Goal: Information Seeking & Learning: Learn about a topic

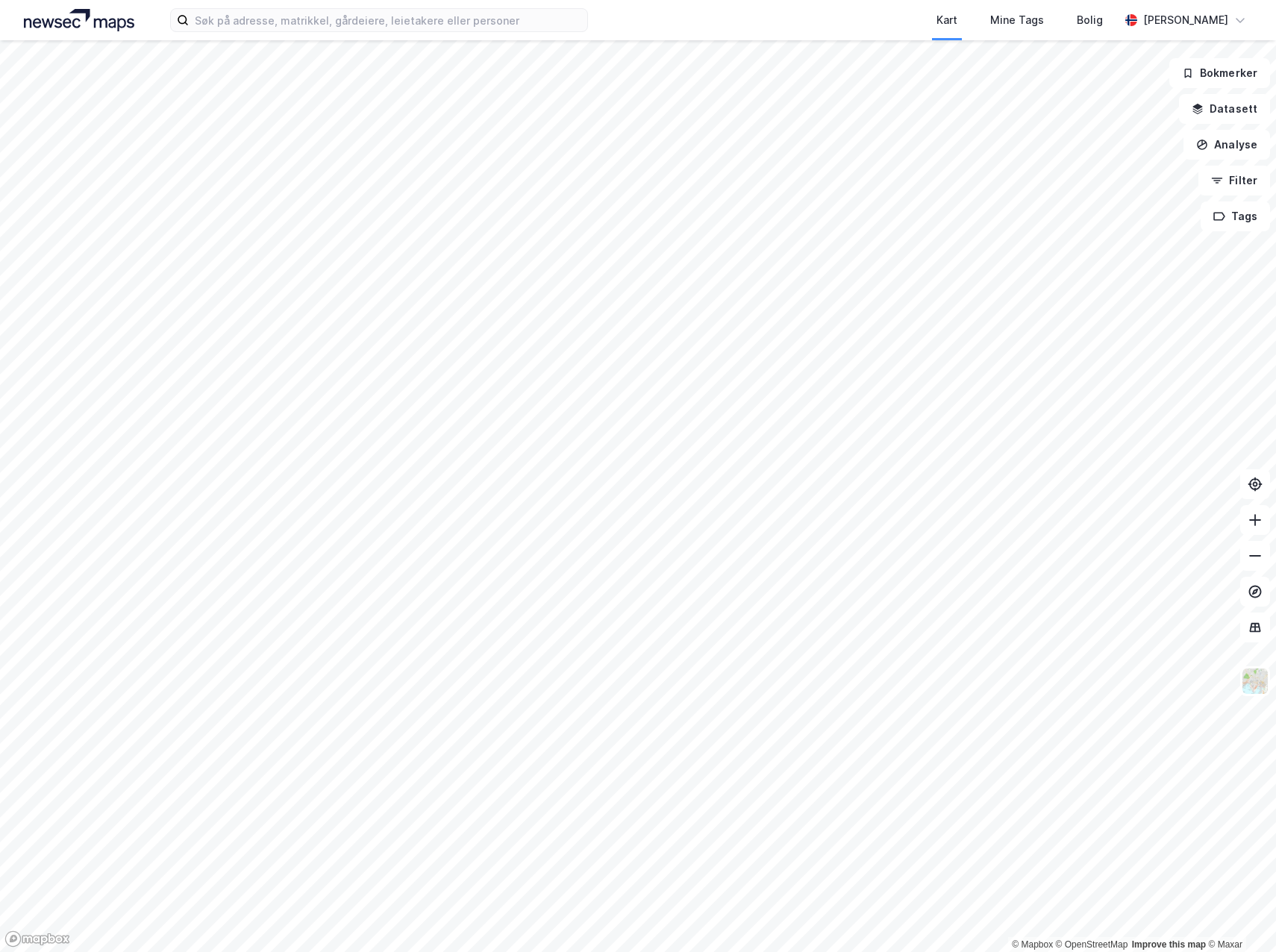
click at [288, 34] on div "Kart Mine Tags [PERSON_NAME]" at bounding box center [638, 20] width 1276 height 40
click at [289, 30] on input at bounding box center [388, 20] width 398 height 22
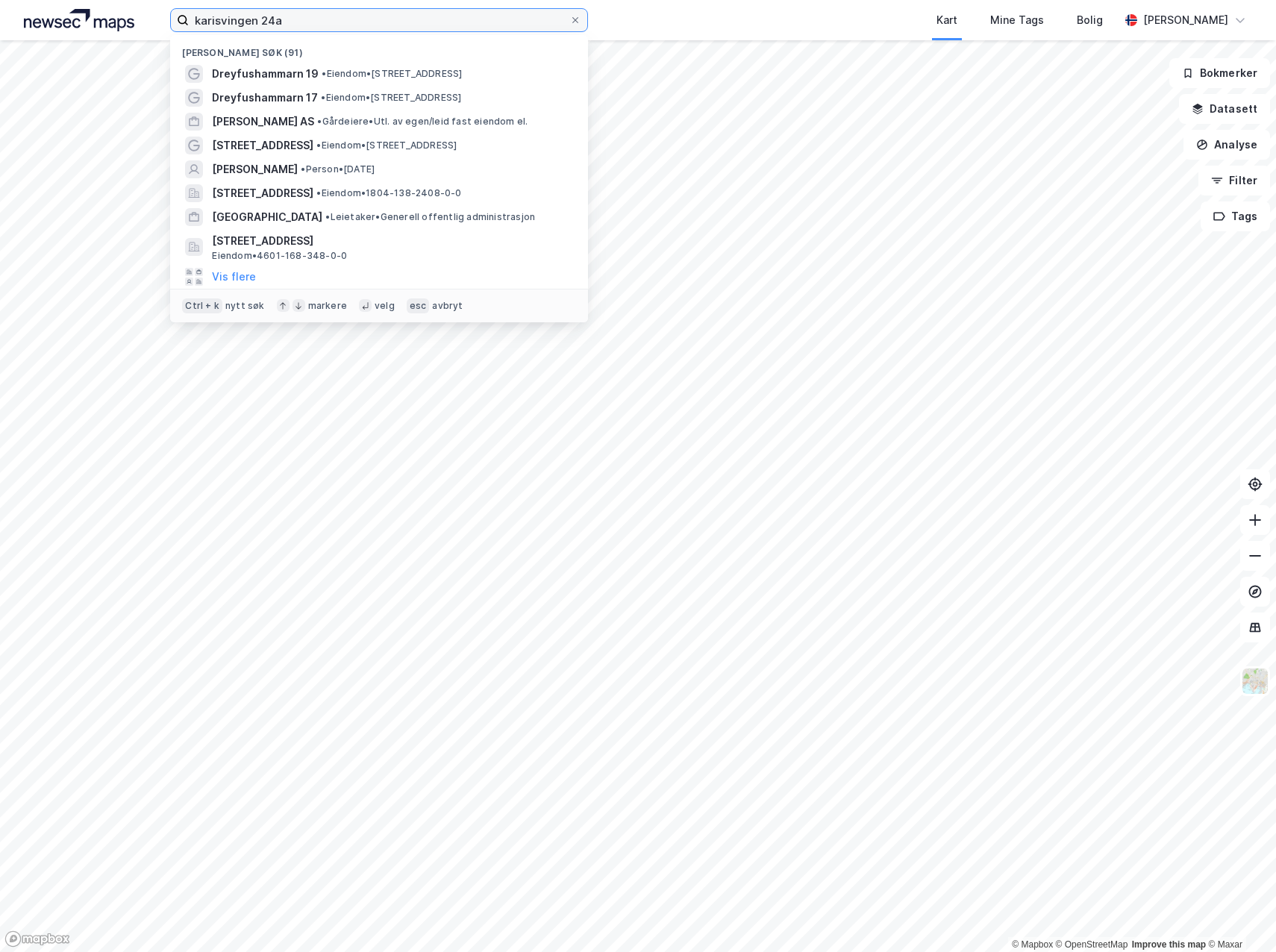
type input "karisvingen 24a"
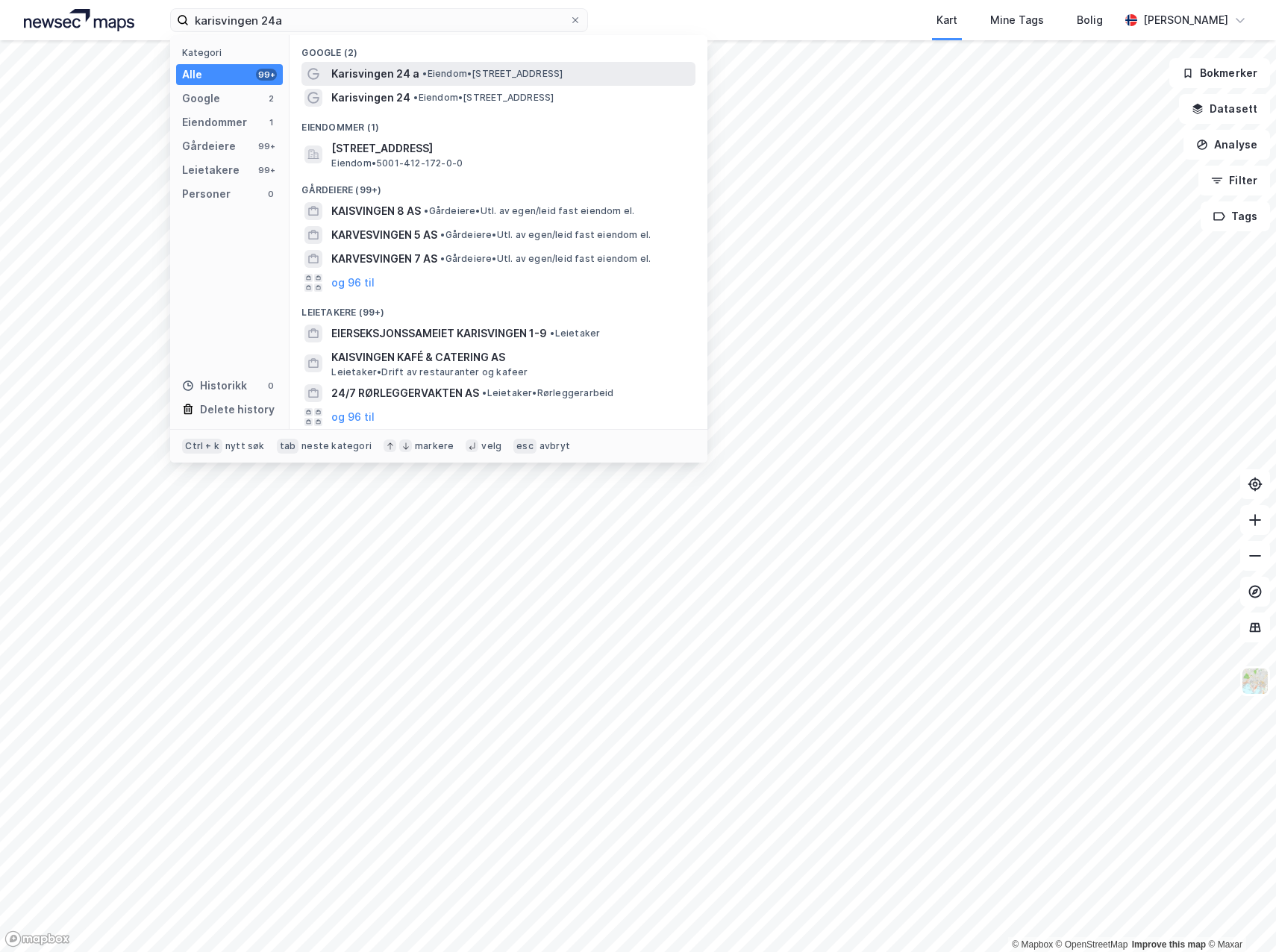
click at [356, 82] on span "Karisvingen 24 a" at bounding box center [375, 74] width 88 height 18
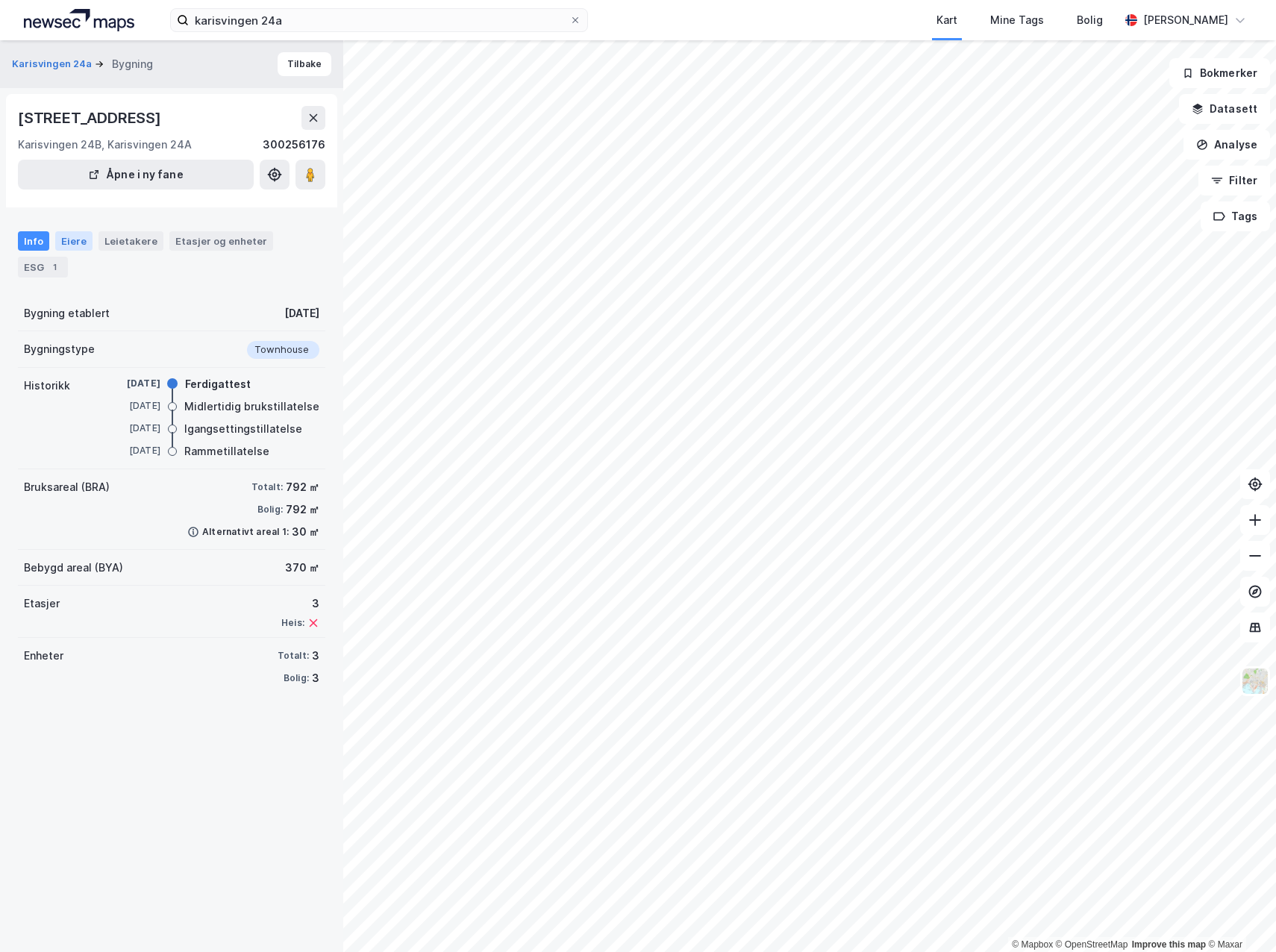
click at [78, 238] on div "Eiere" at bounding box center [73, 241] width 38 height 19
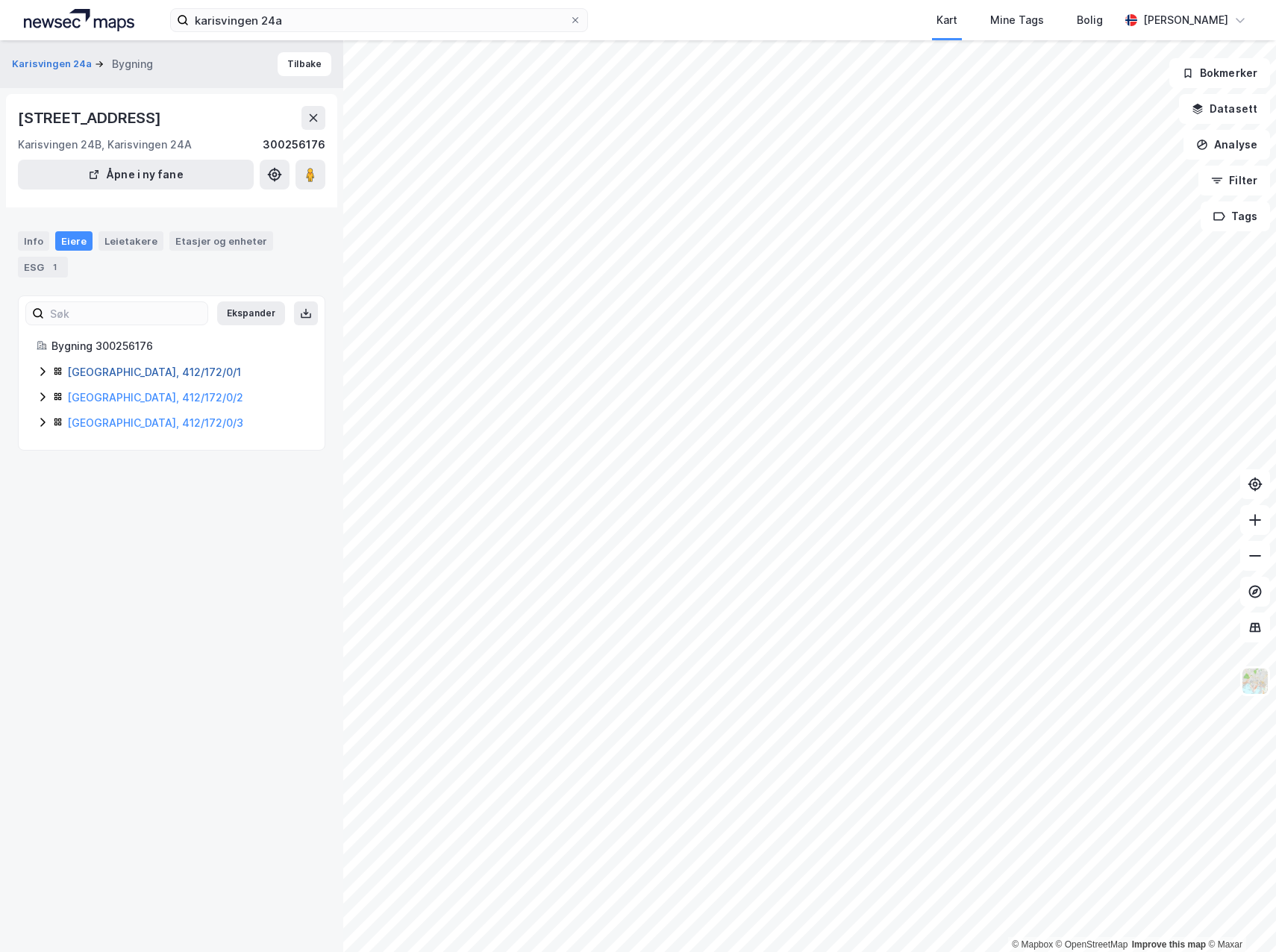
click at [106, 375] on link "[GEOGRAPHIC_DATA], 412/172/0/1" at bounding box center [153, 372] width 173 height 13
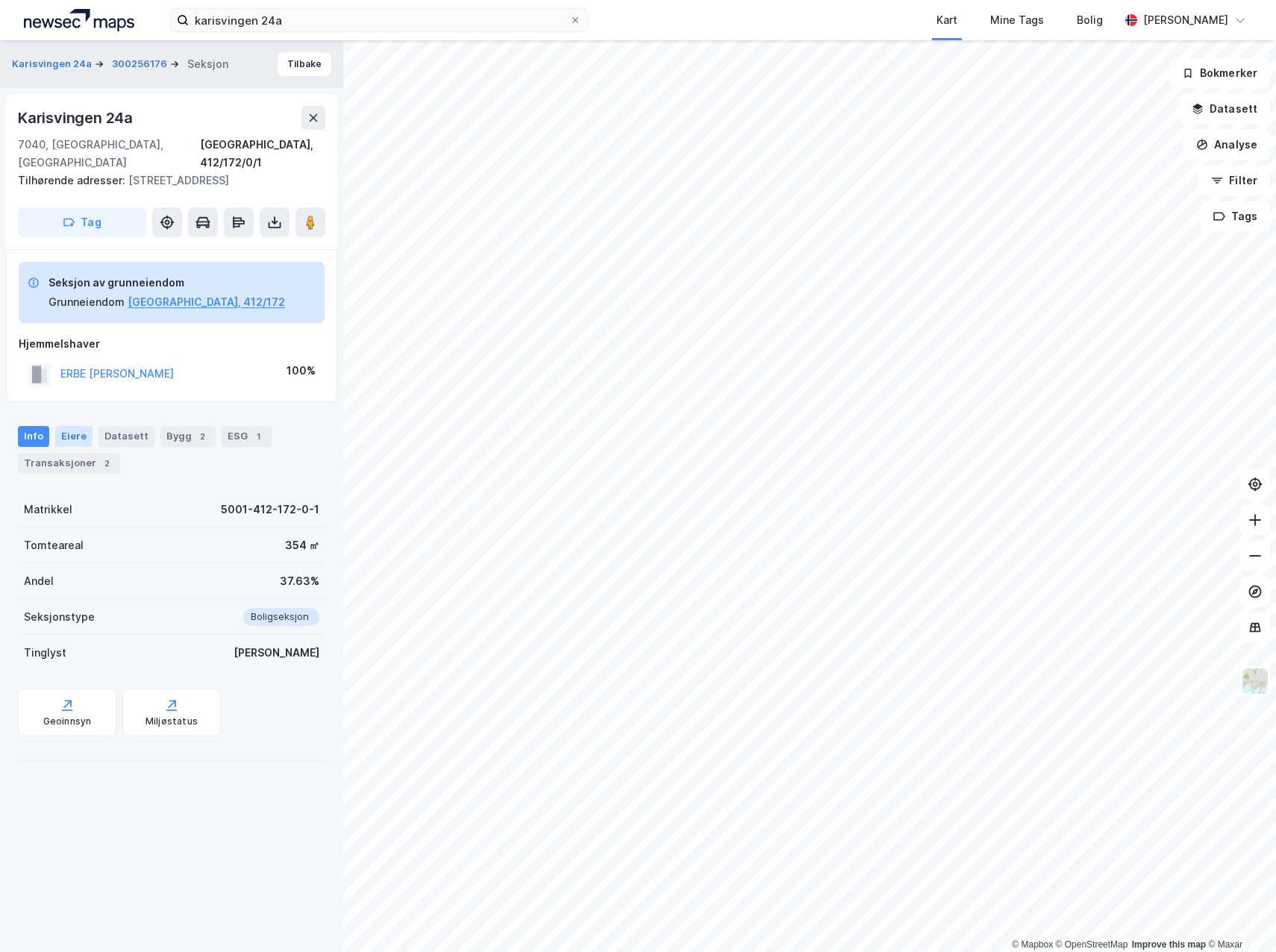
click at [74, 426] on div "Eiere" at bounding box center [73, 436] width 38 height 21
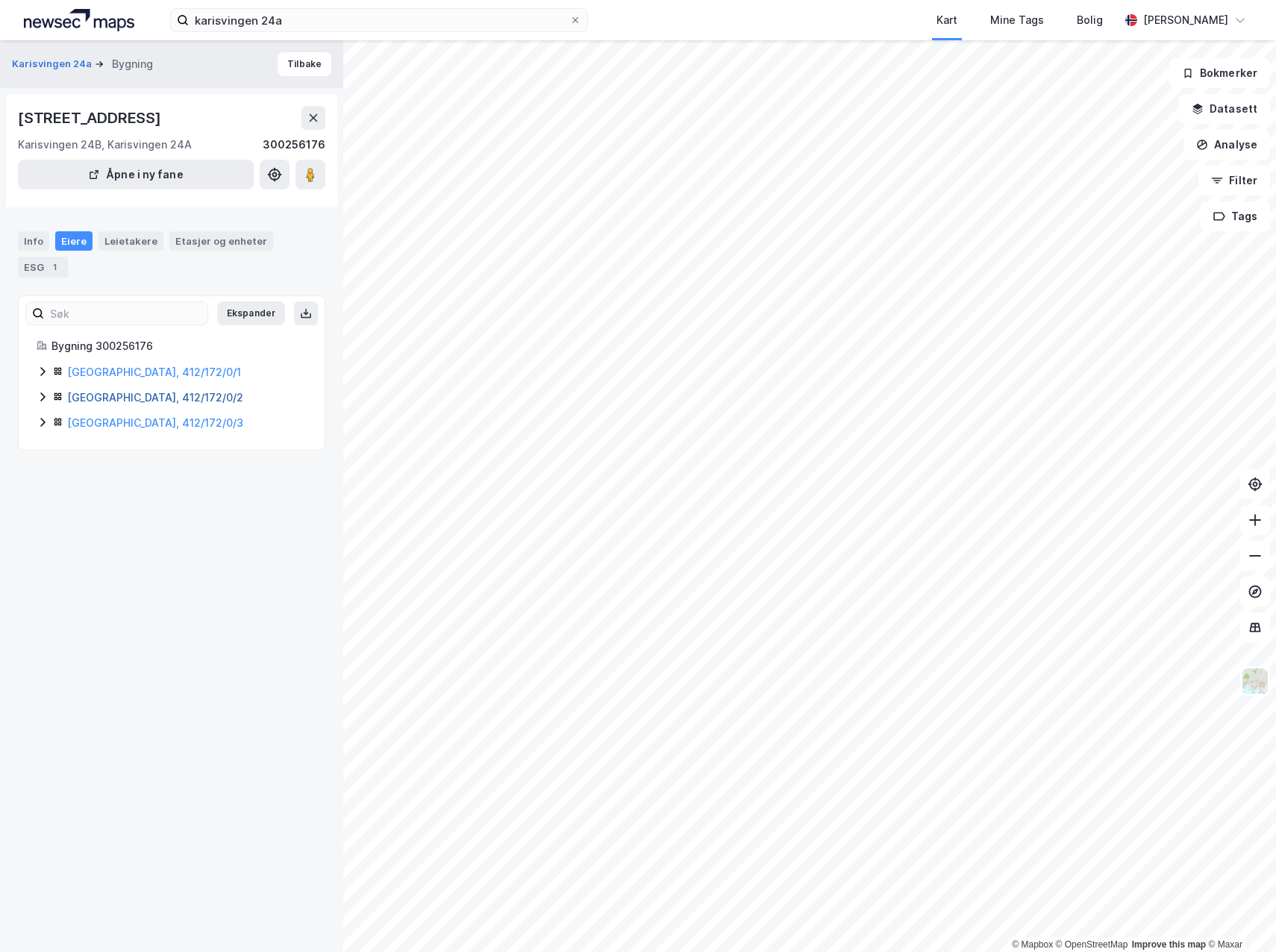
click at [164, 404] on link "[GEOGRAPHIC_DATA], 412/172/0/2" at bounding box center [155, 398] width 176 height 13
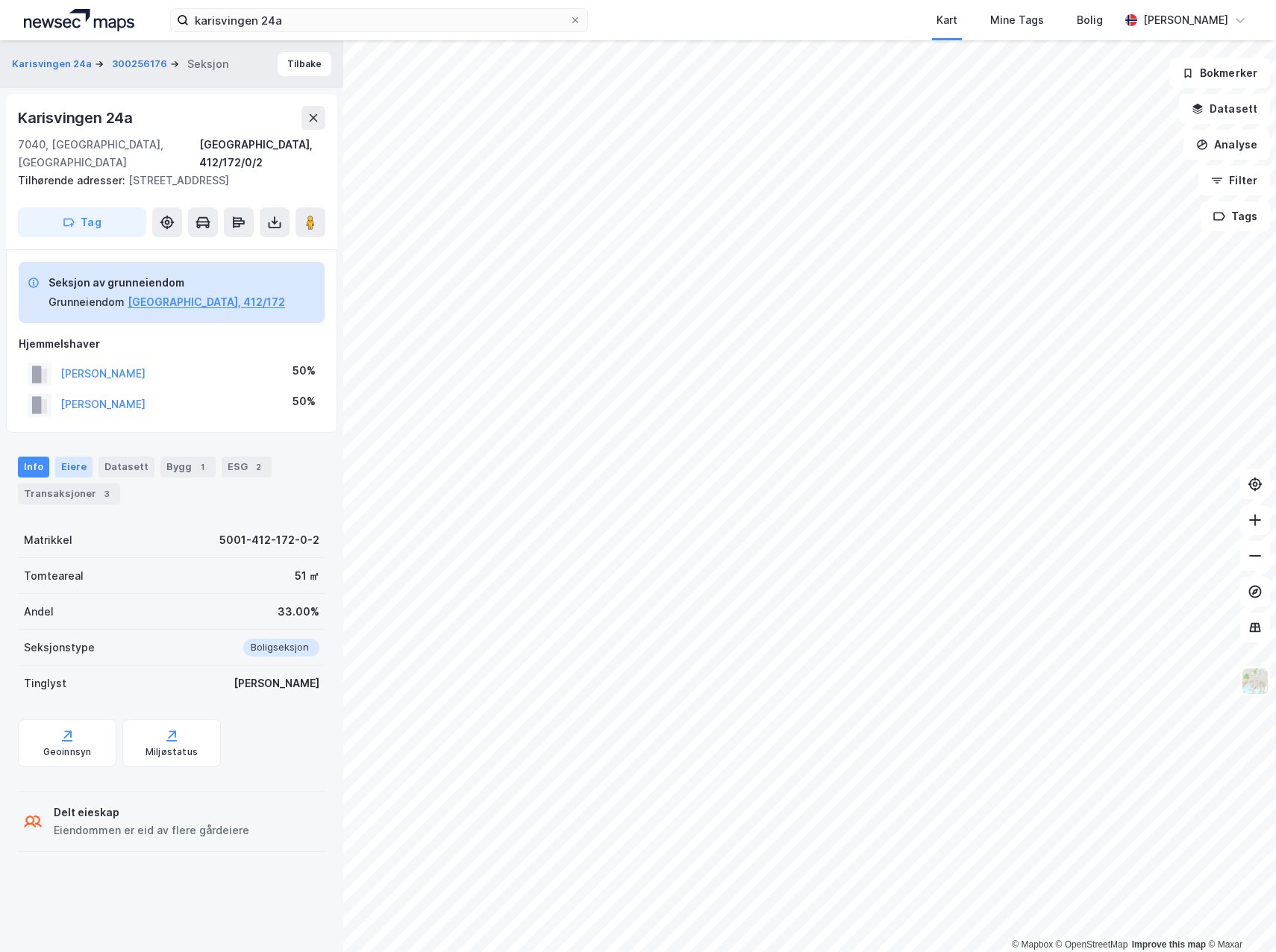
click at [76, 456] on div "Eiere" at bounding box center [73, 466] width 38 height 21
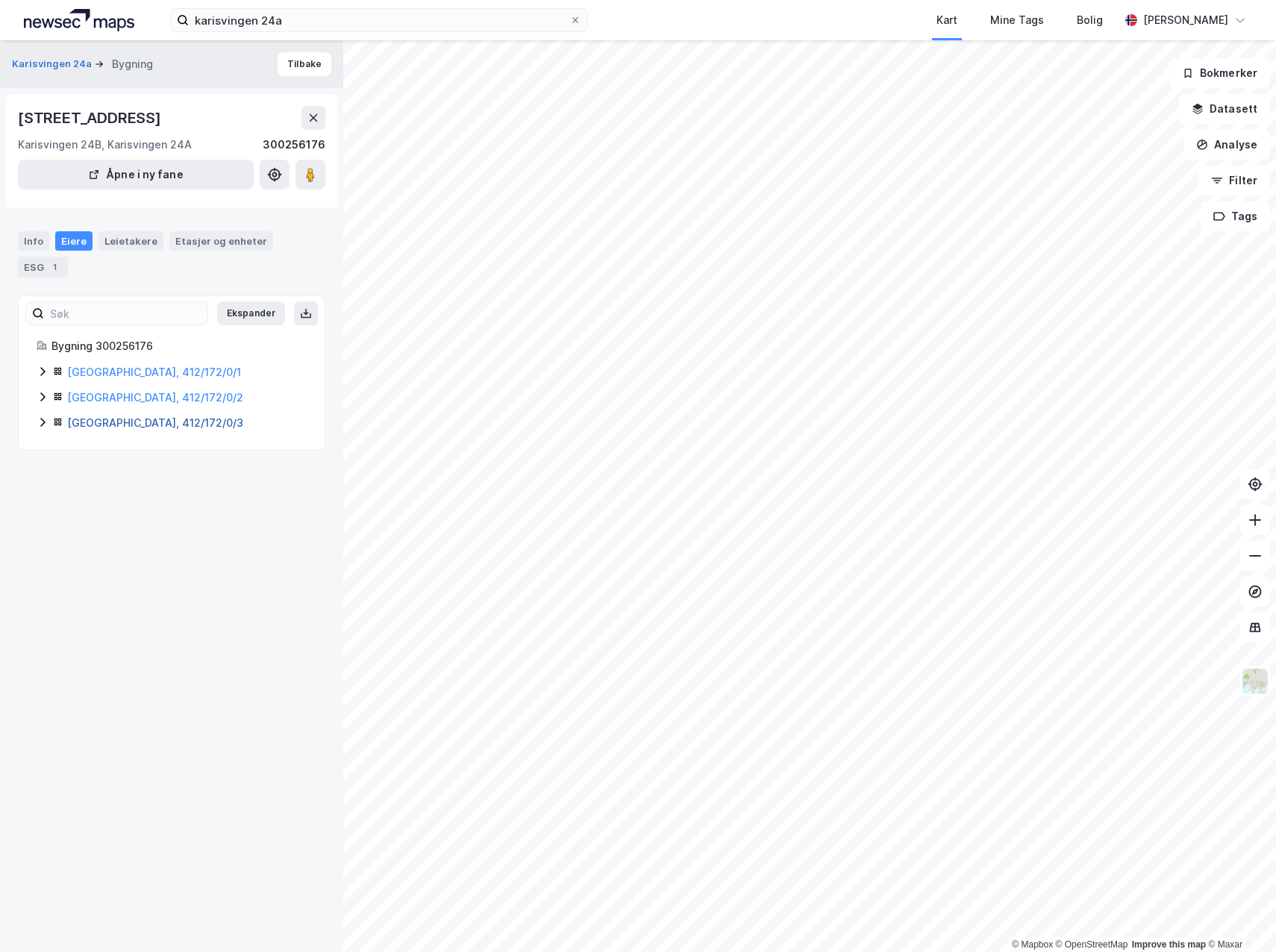
click at [102, 422] on link "[GEOGRAPHIC_DATA], 412/172/0/3" at bounding box center [155, 422] width 176 height 13
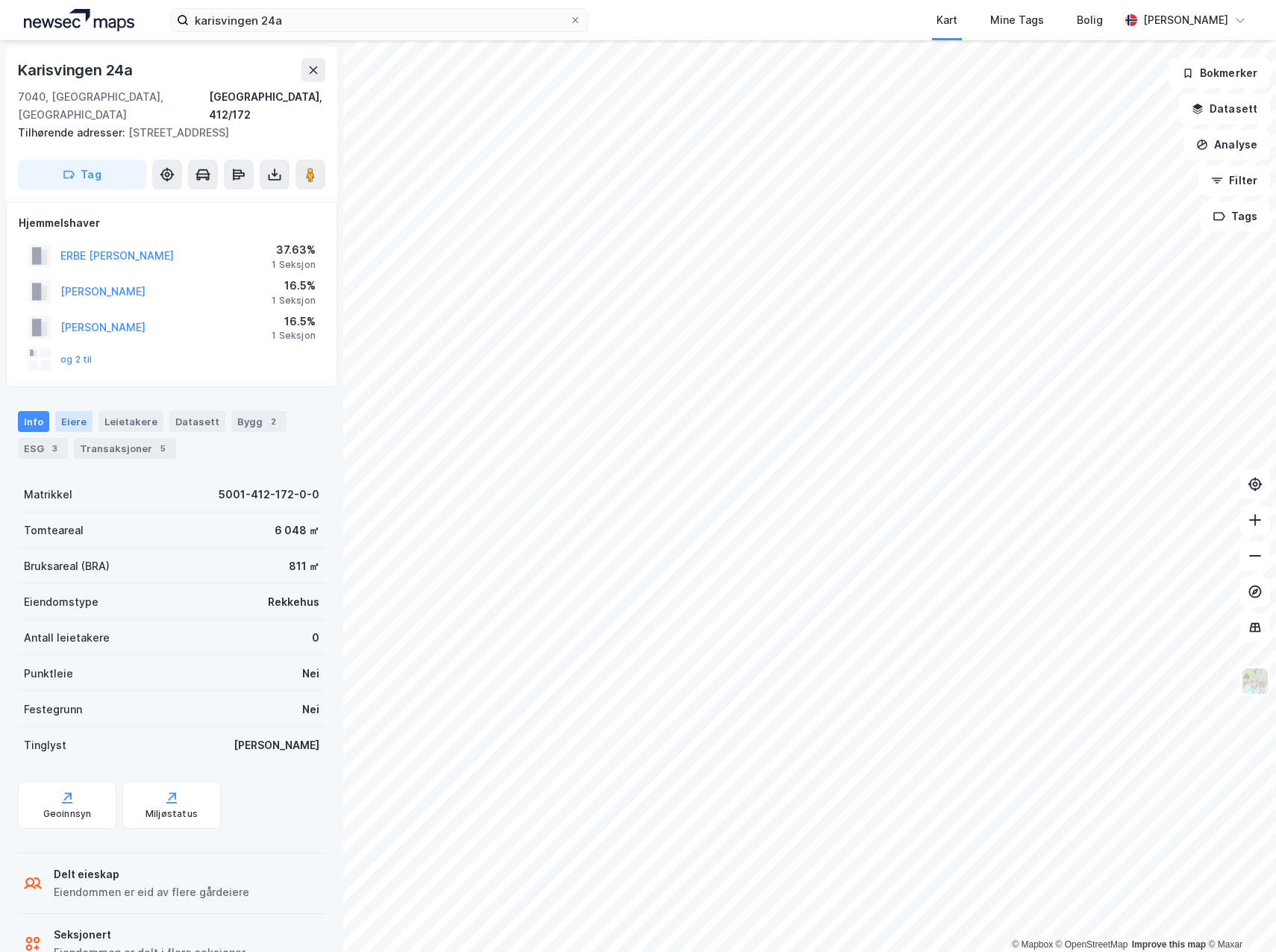
click at [66, 411] on div "Eiere" at bounding box center [73, 421] width 38 height 21
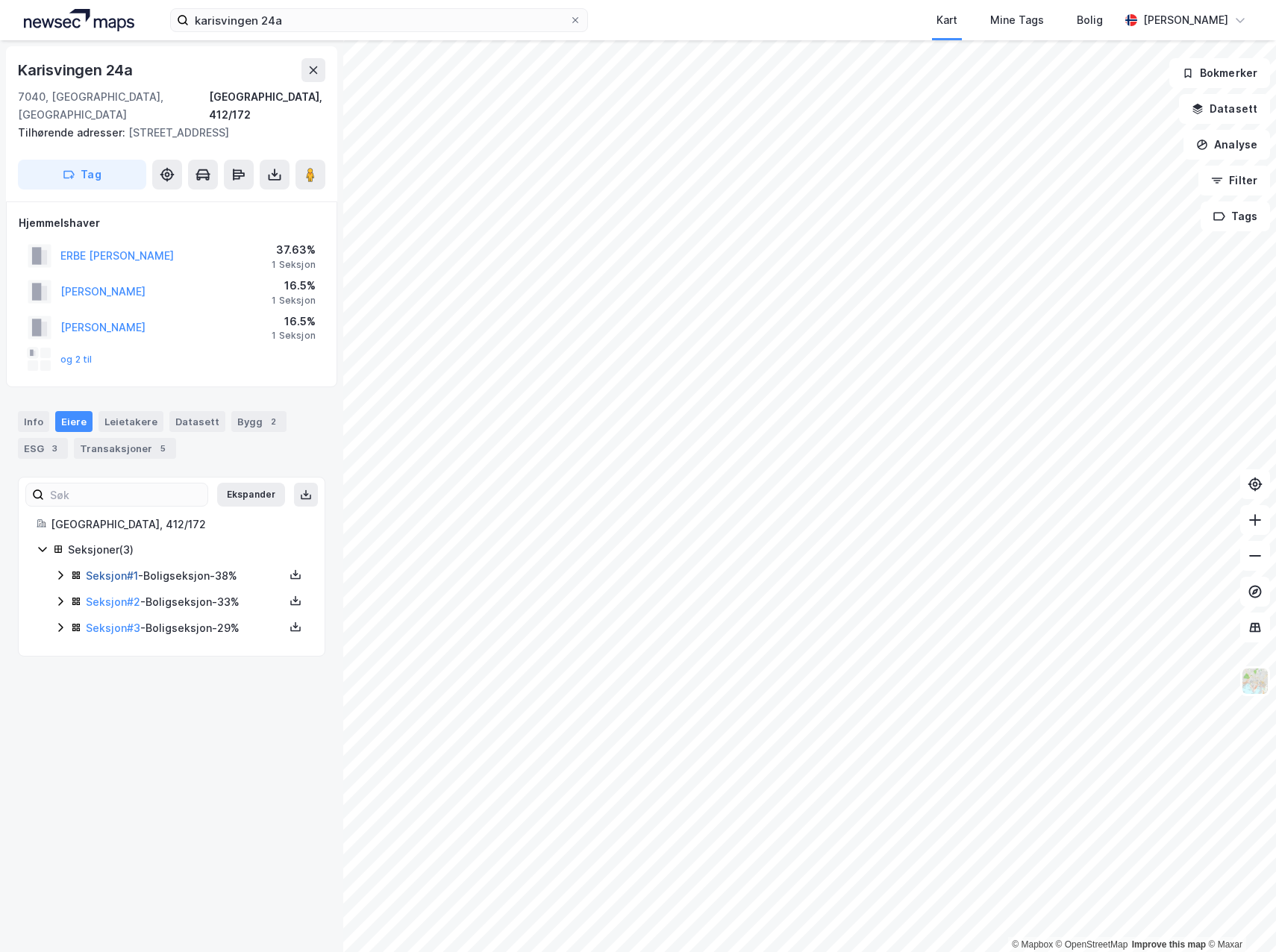
click at [106, 569] on link "Seksjon # 1" at bounding box center [111, 576] width 52 height 13
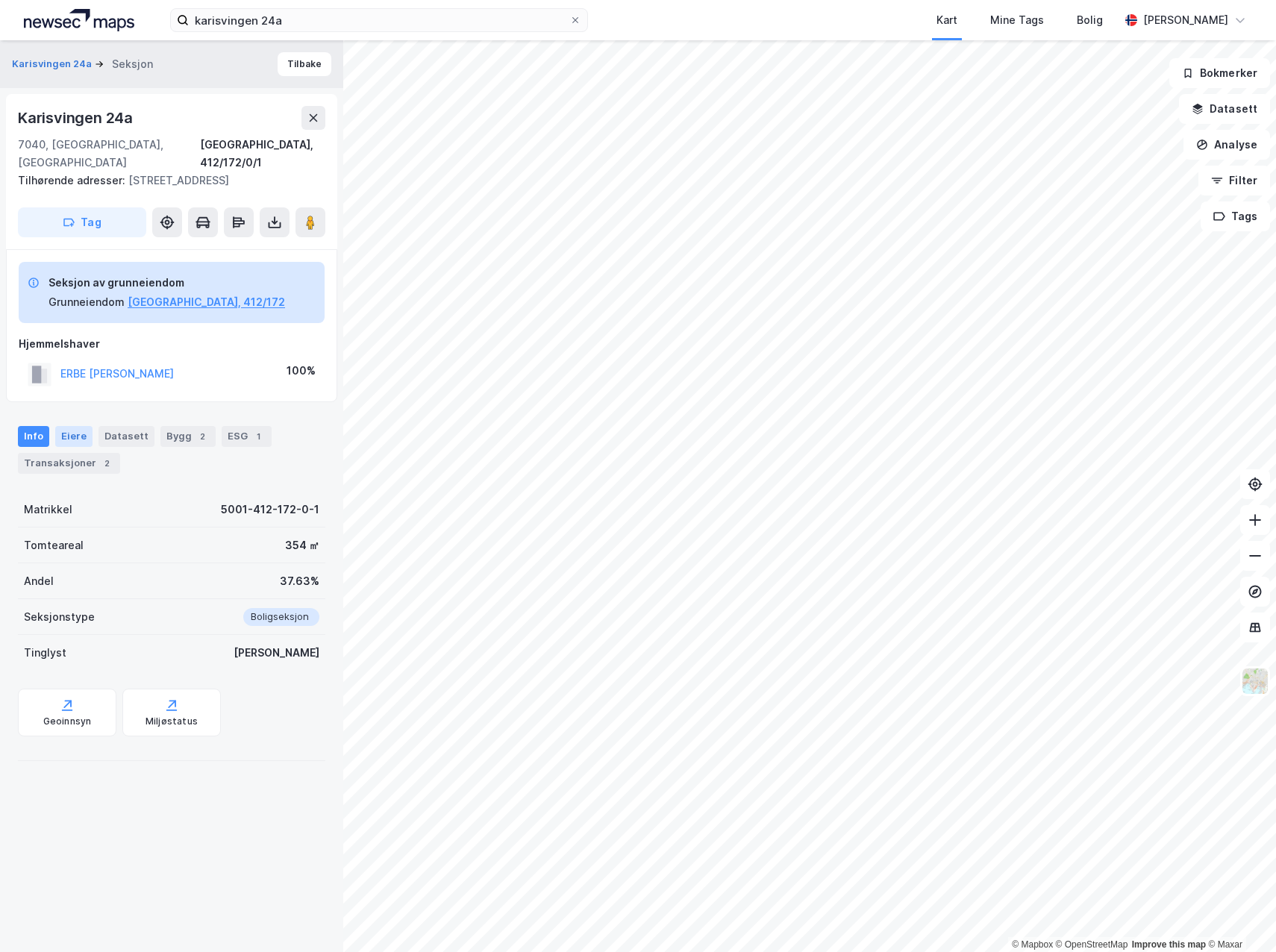
click at [68, 426] on div "Eiere" at bounding box center [73, 436] width 38 height 21
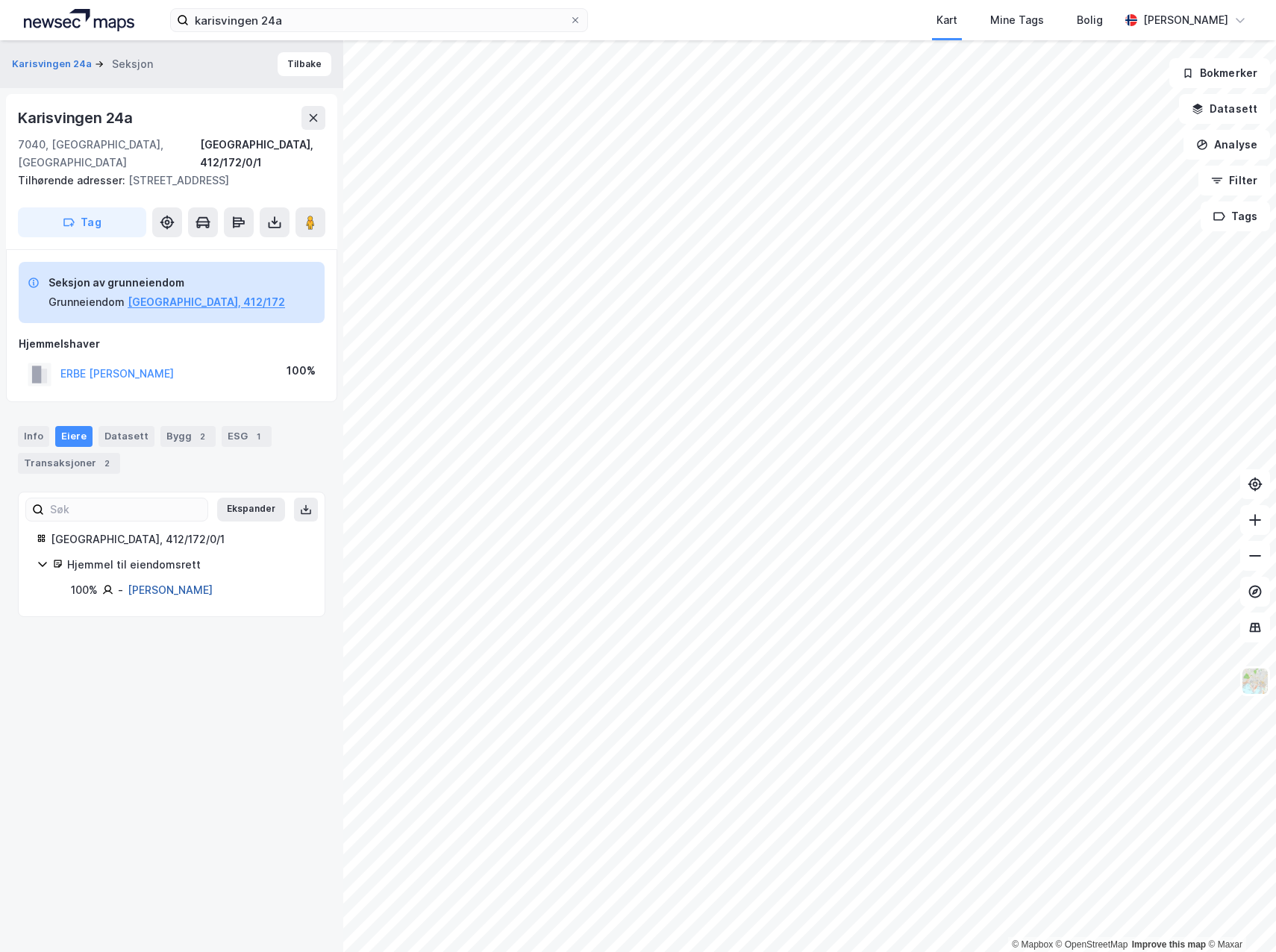
click at [183, 584] on link "[PERSON_NAME]" at bounding box center [170, 590] width 85 height 13
click at [172, 426] on div "Bygg 2" at bounding box center [188, 436] width 55 height 21
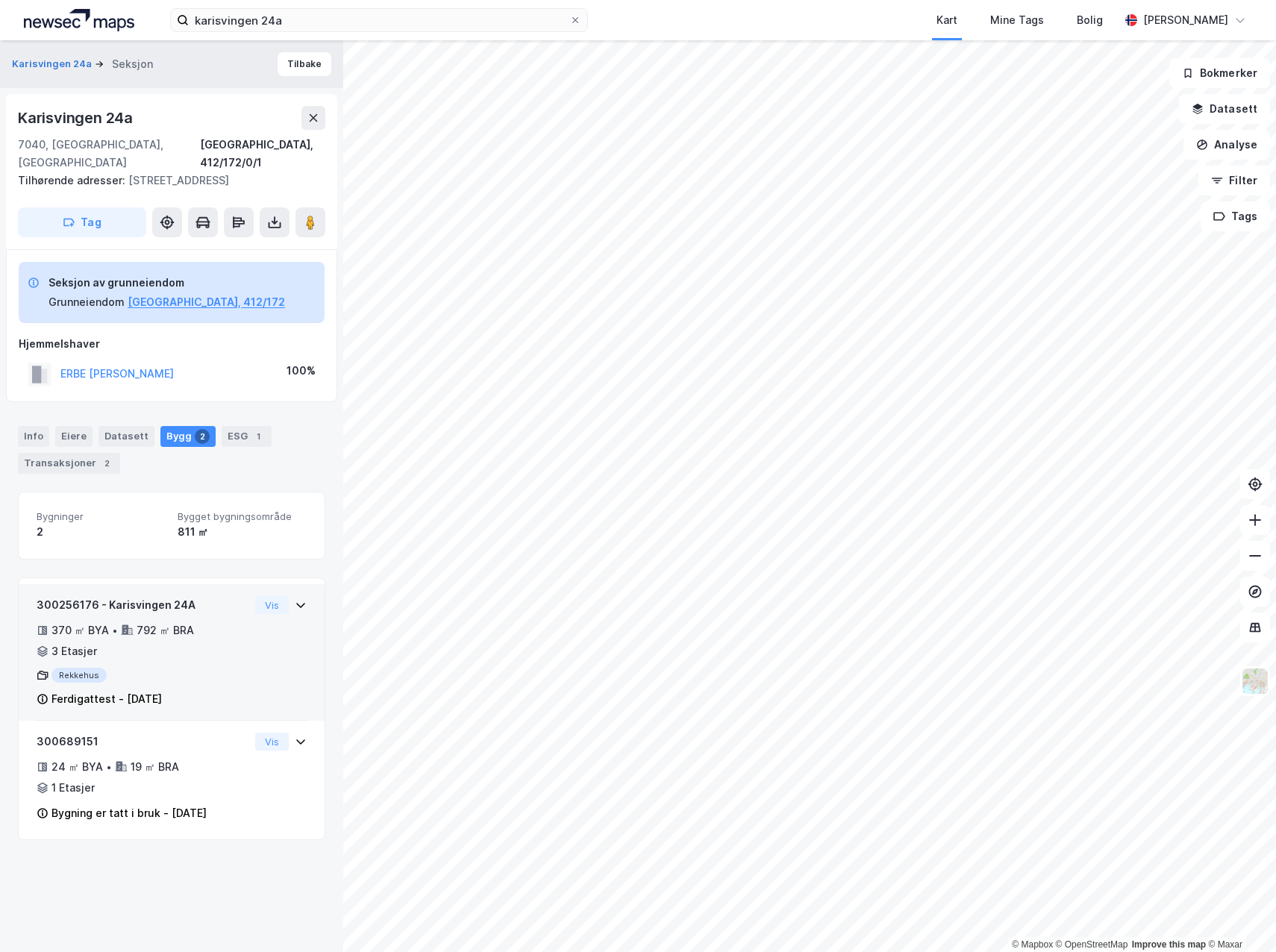
click at [159, 586] on div "300256176 - Karisvingen 24A" at bounding box center [143, 605] width 213 height 18
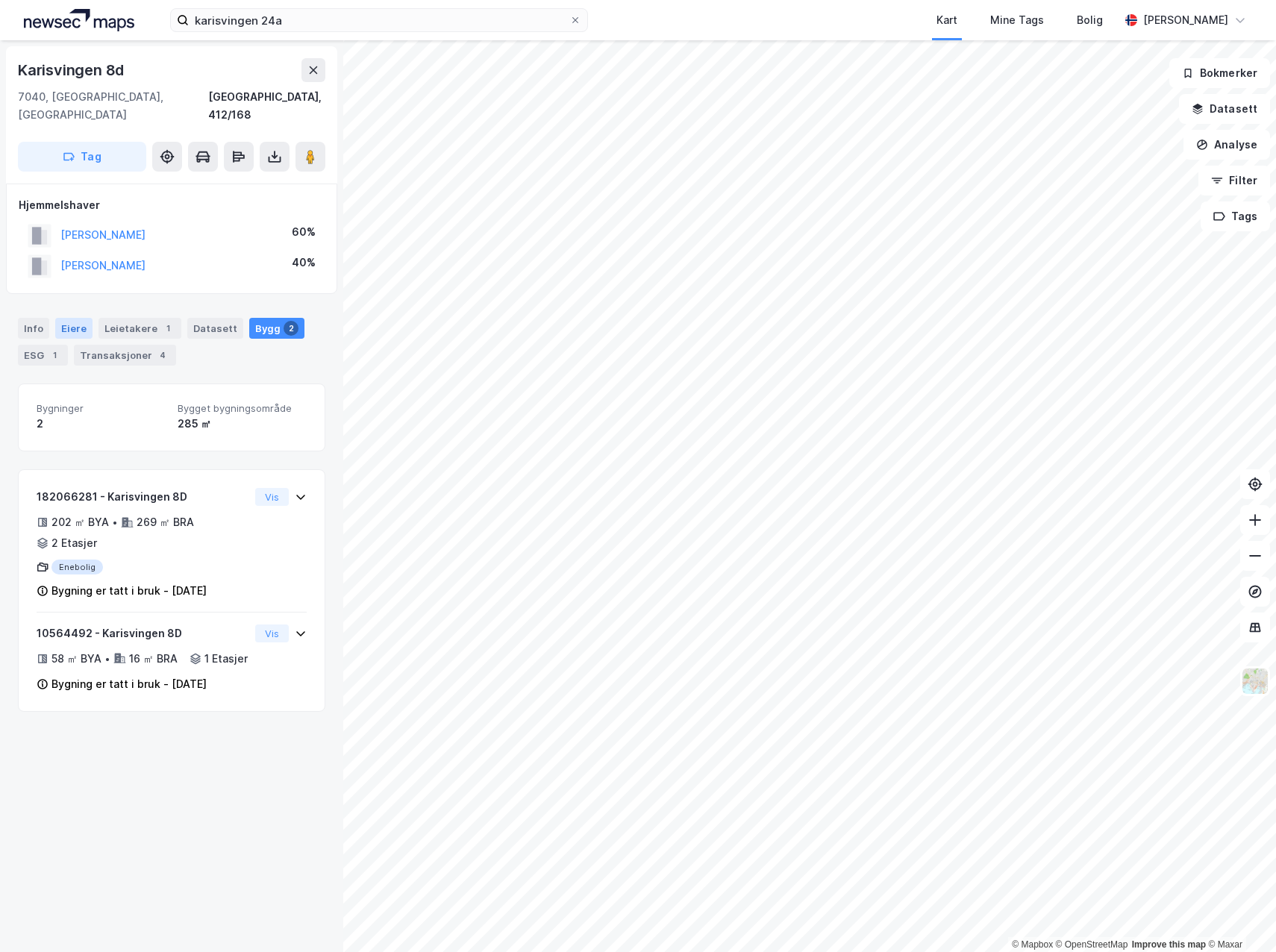
click at [76, 318] on div "Eiere" at bounding box center [73, 328] width 38 height 21
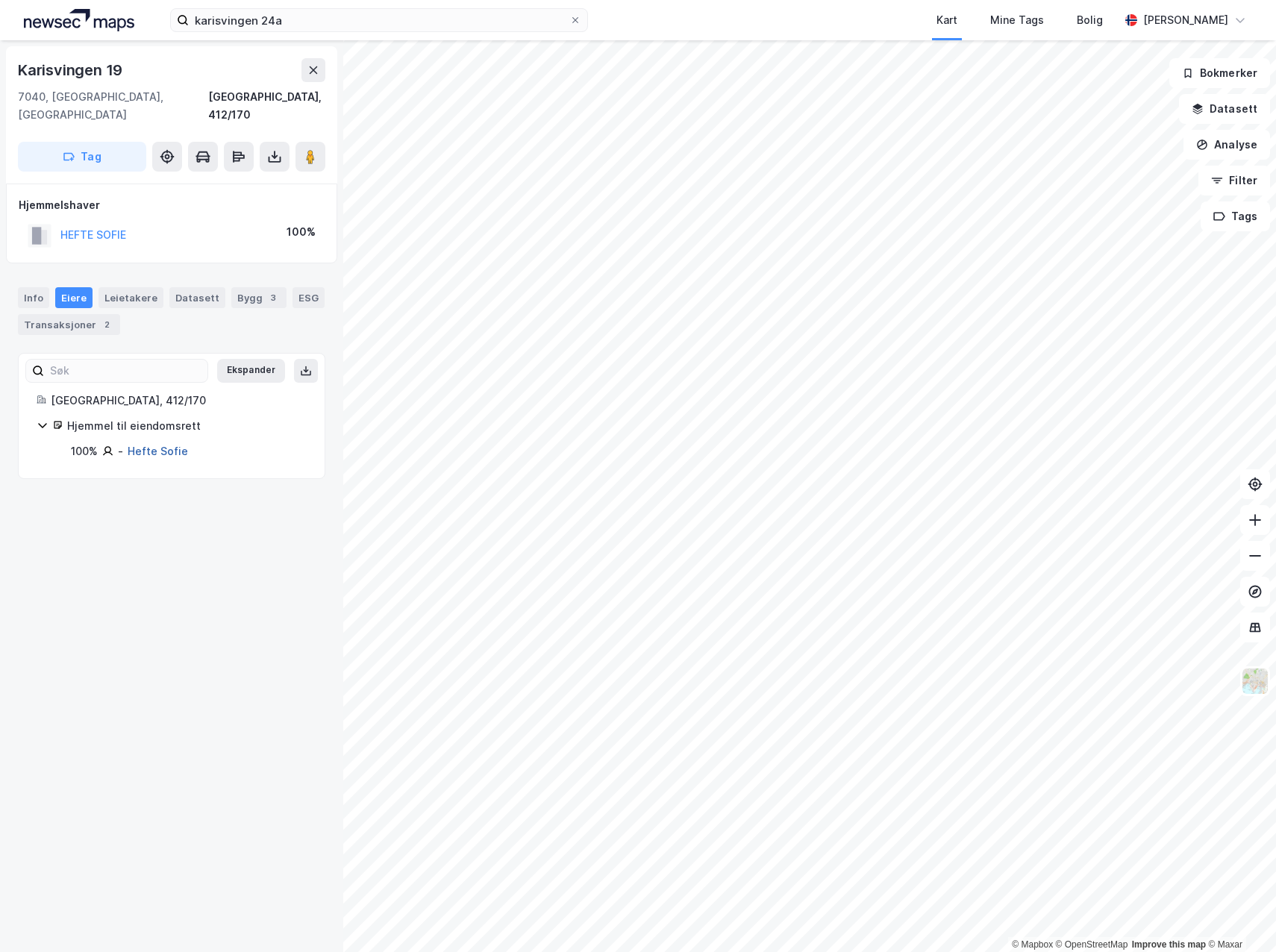
click at [154, 444] on link "Hefte Sofie" at bounding box center [158, 451] width 61 height 13
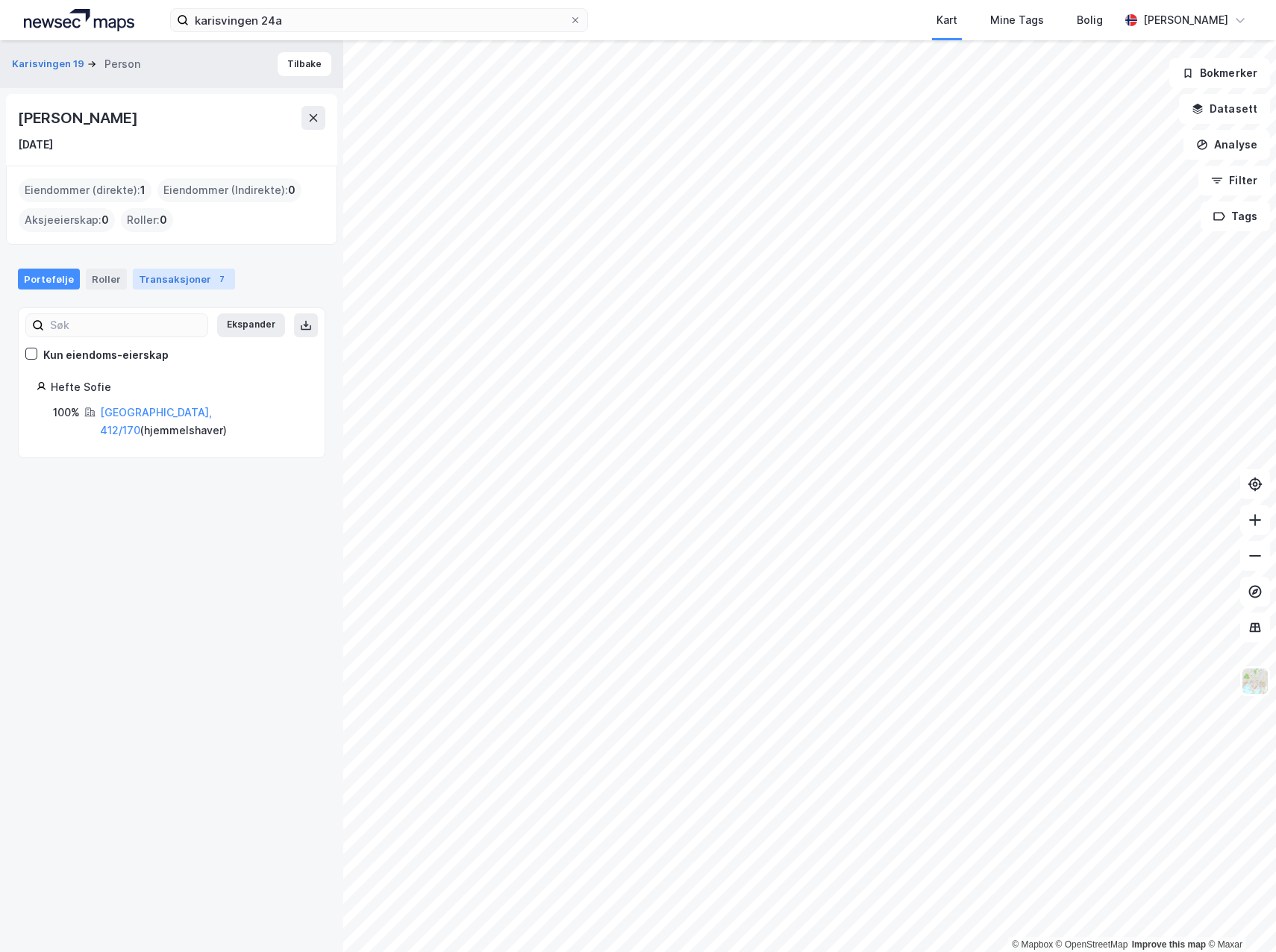
click at [150, 278] on div "Transaksjoner 7" at bounding box center [184, 279] width 102 height 21
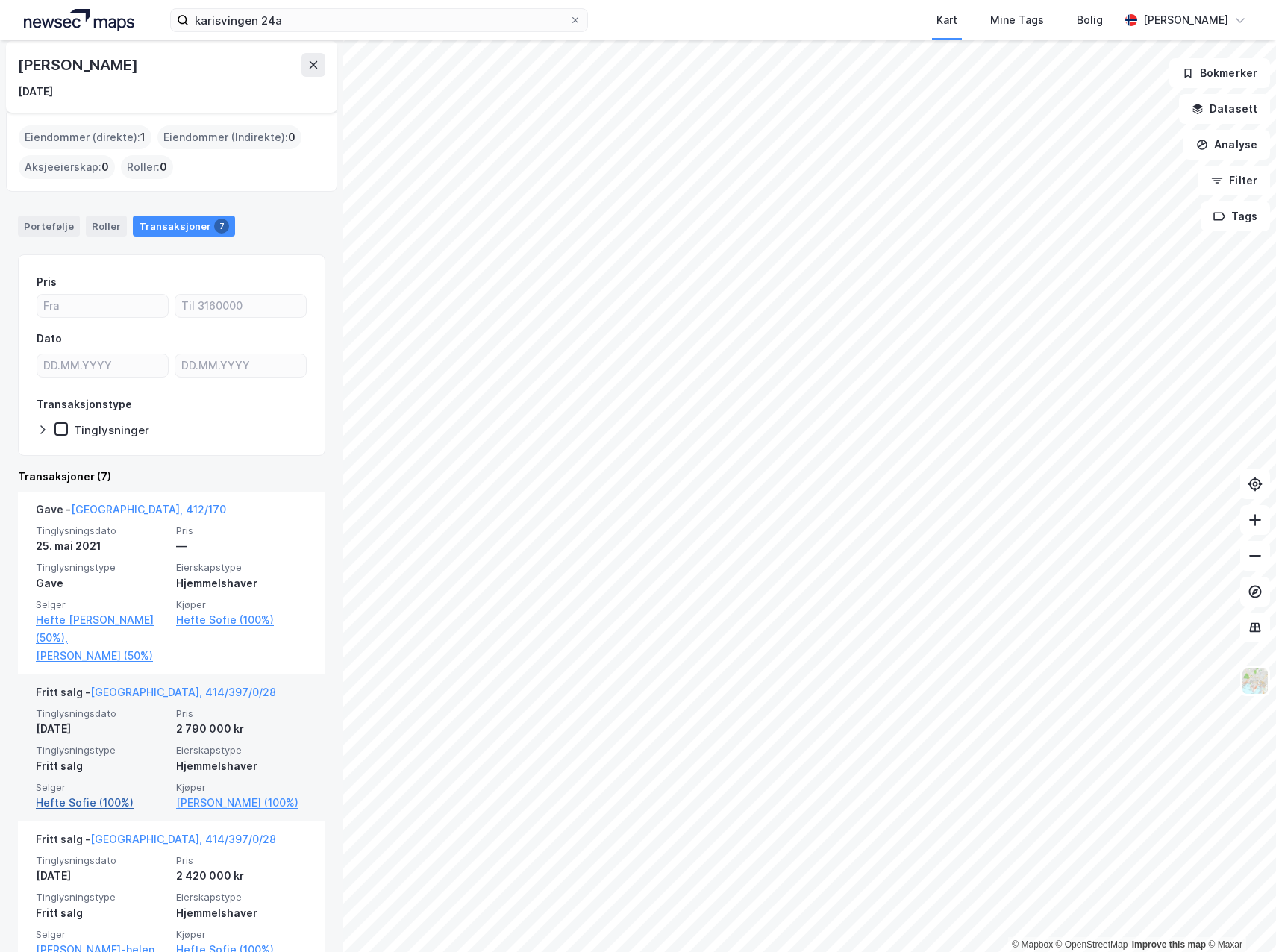
scroll to position [74, 0]
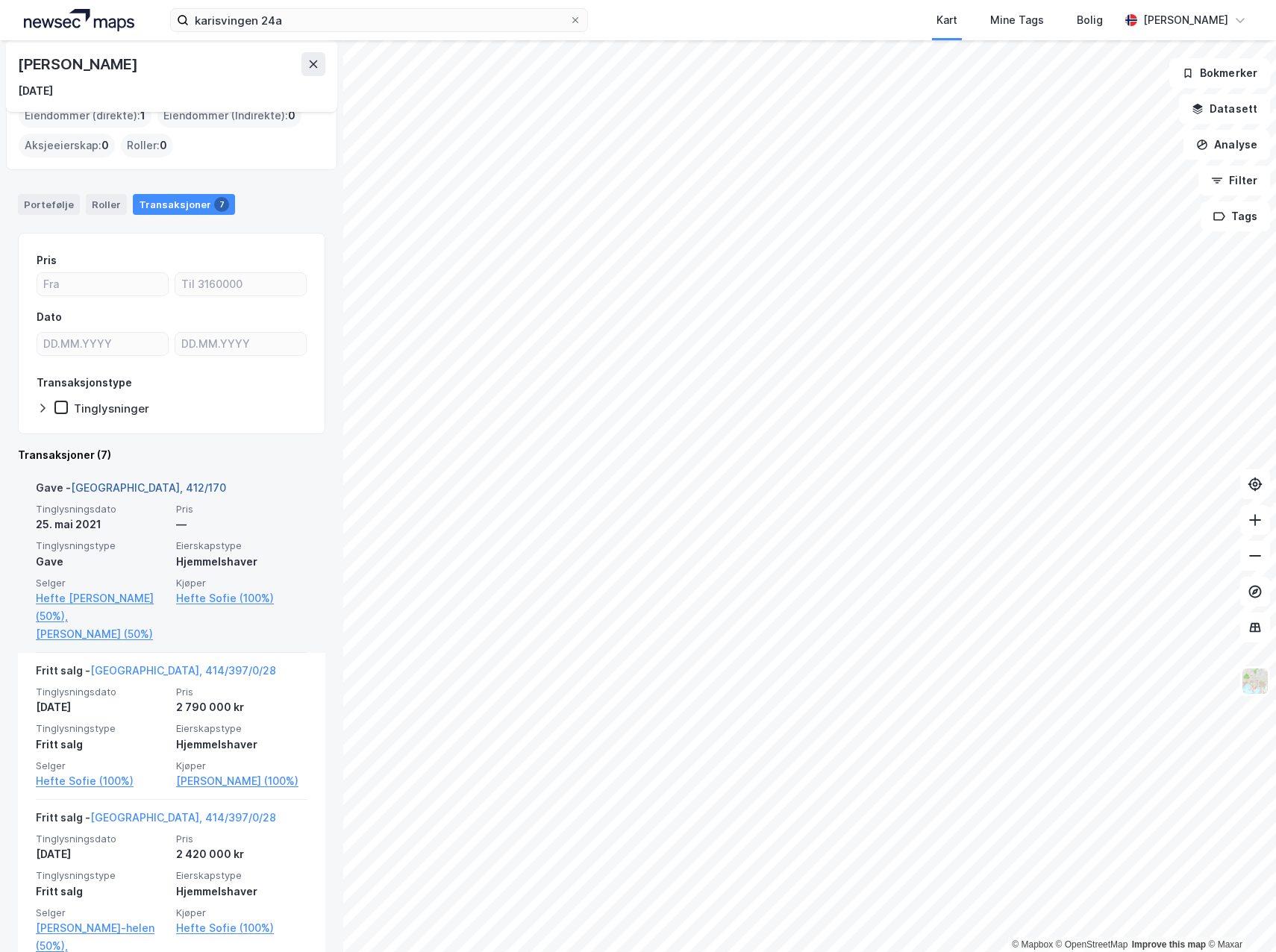
click at [147, 486] on link "[GEOGRAPHIC_DATA], 412/170" at bounding box center [148, 487] width 155 height 13
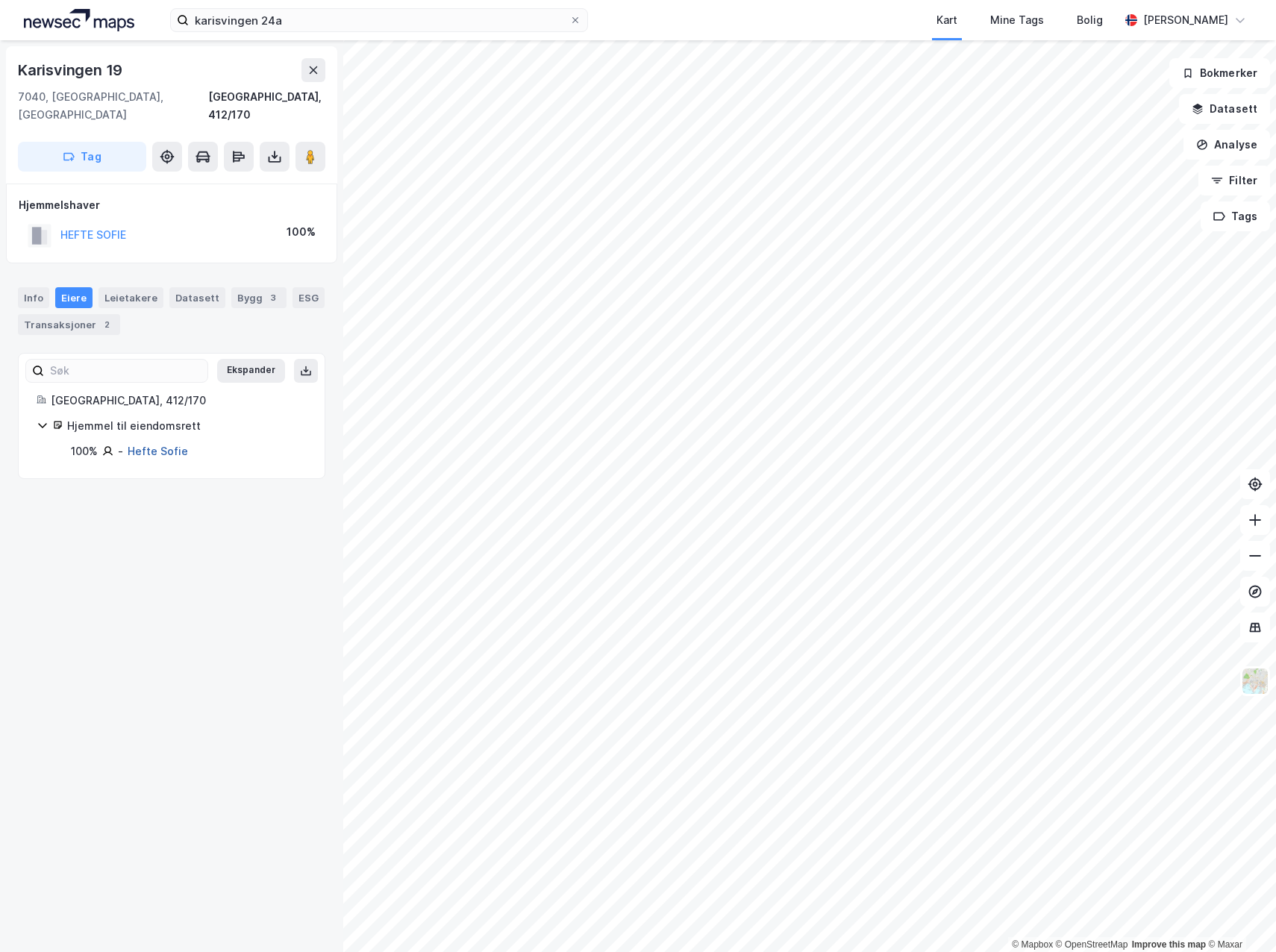
click at [150, 444] on link "Hefte Sofie" at bounding box center [158, 451] width 61 height 13
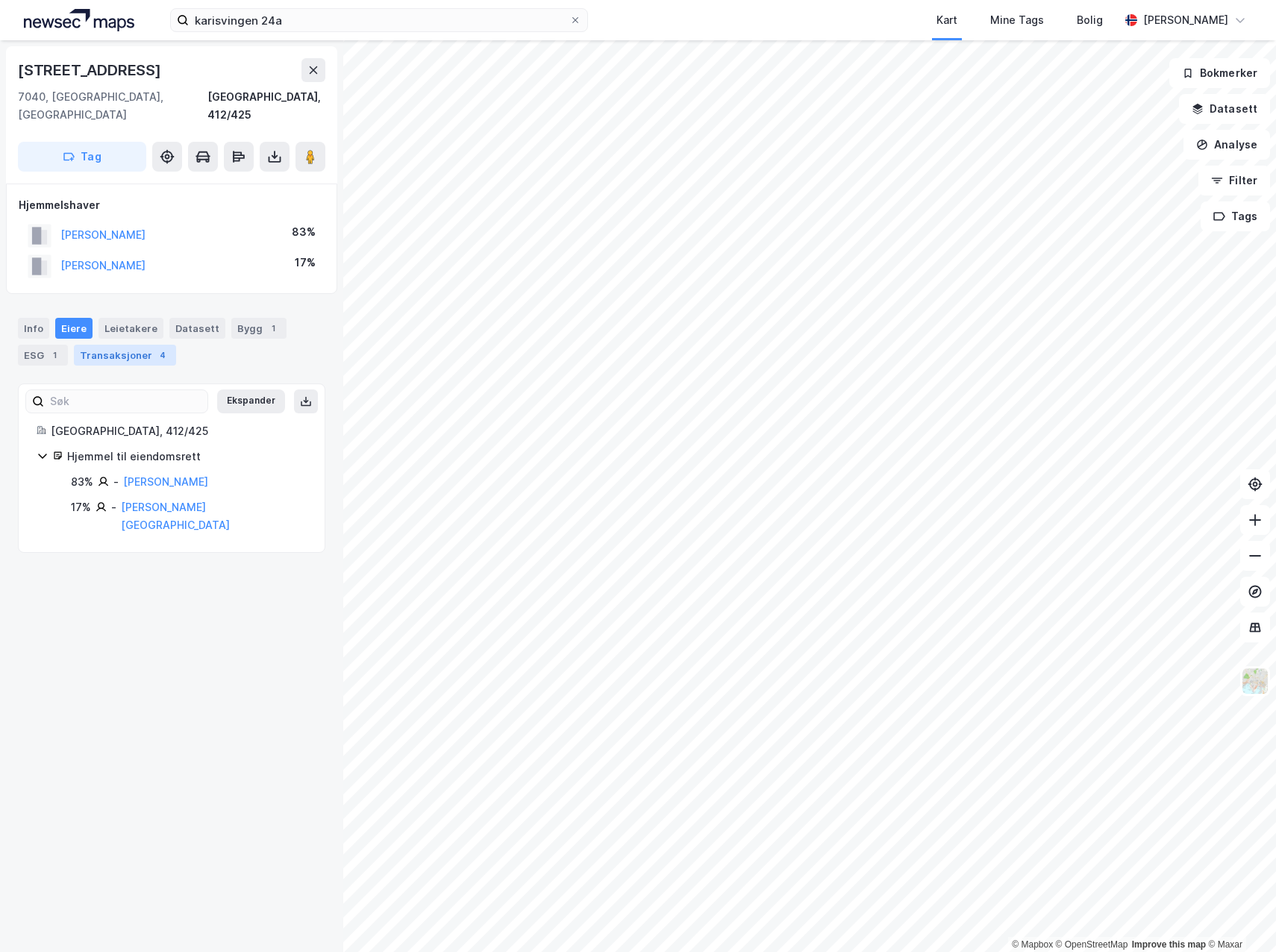
click at [129, 344] on div "Transaksjoner 4" at bounding box center [124, 354] width 102 height 21
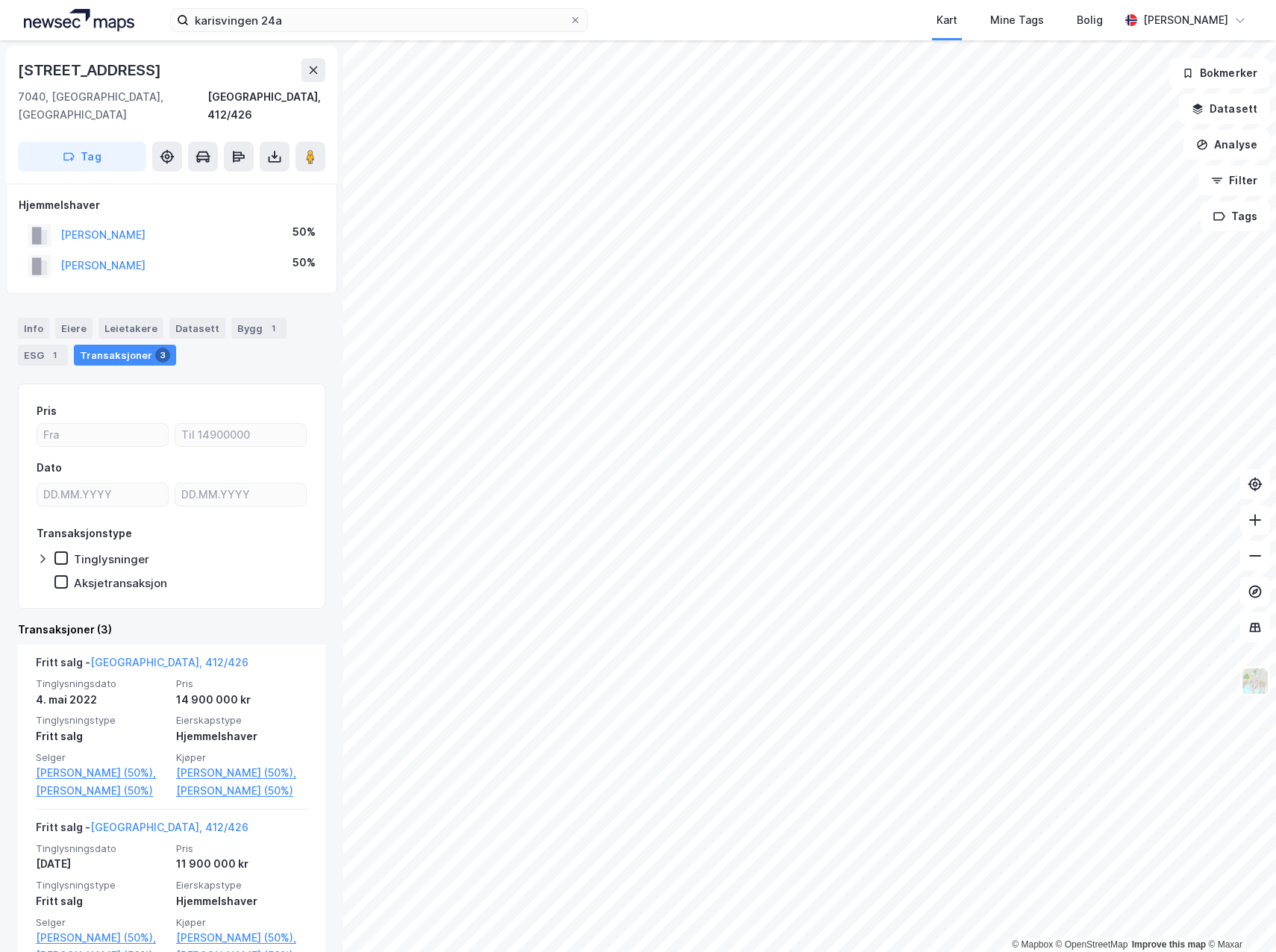
click at [1125, 586] on html "karisvingen 24a Kart Mine Tags [PERSON_NAME] © Mapbox © OpenStreetMap Improve t…" at bounding box center [638, 476] width 1276 height 952
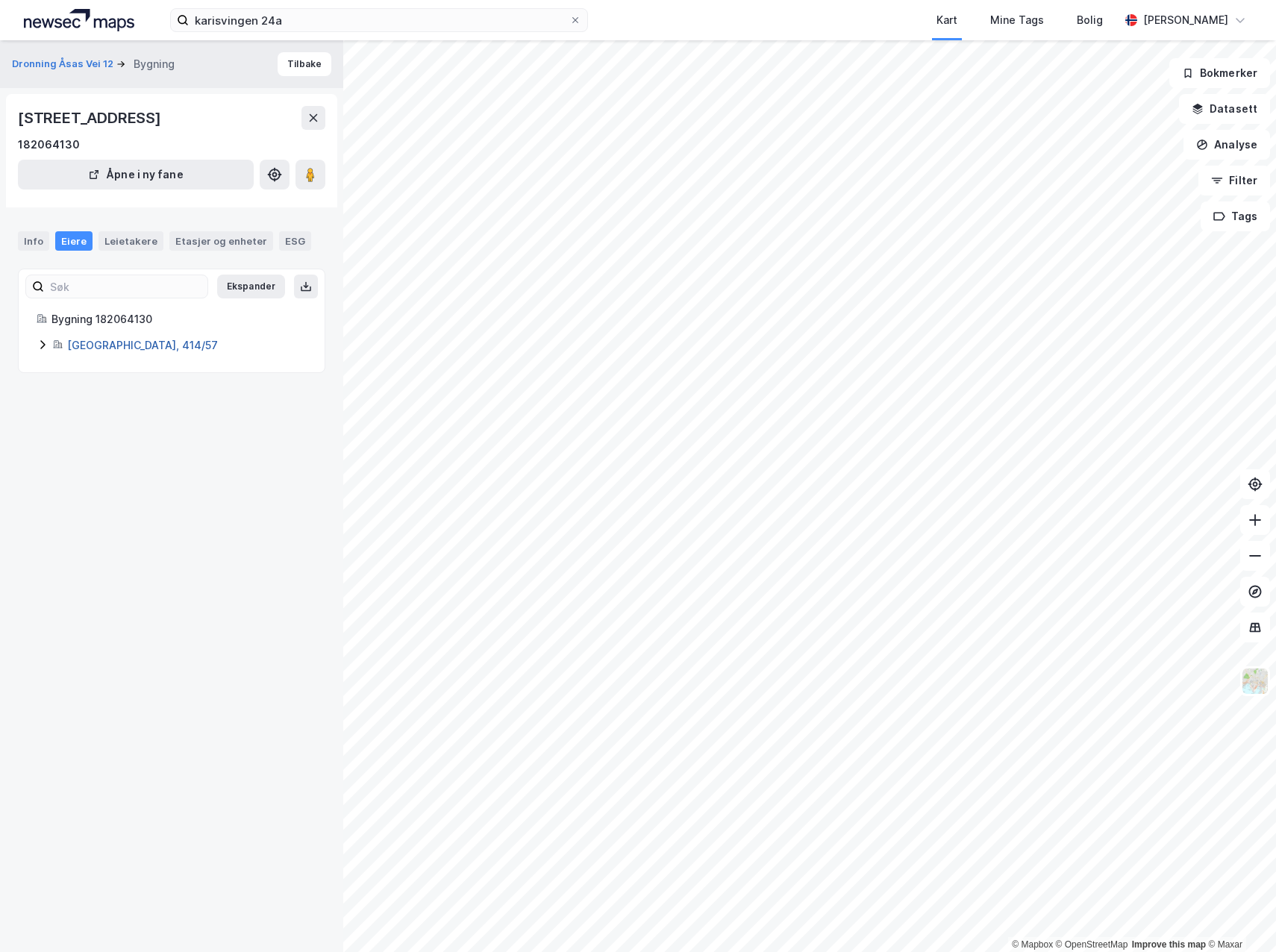
click at [134, 352] on link "[GEOGRAPHIC_DATA], 414/57" at bounding box center [142, 345] width 151 height 13
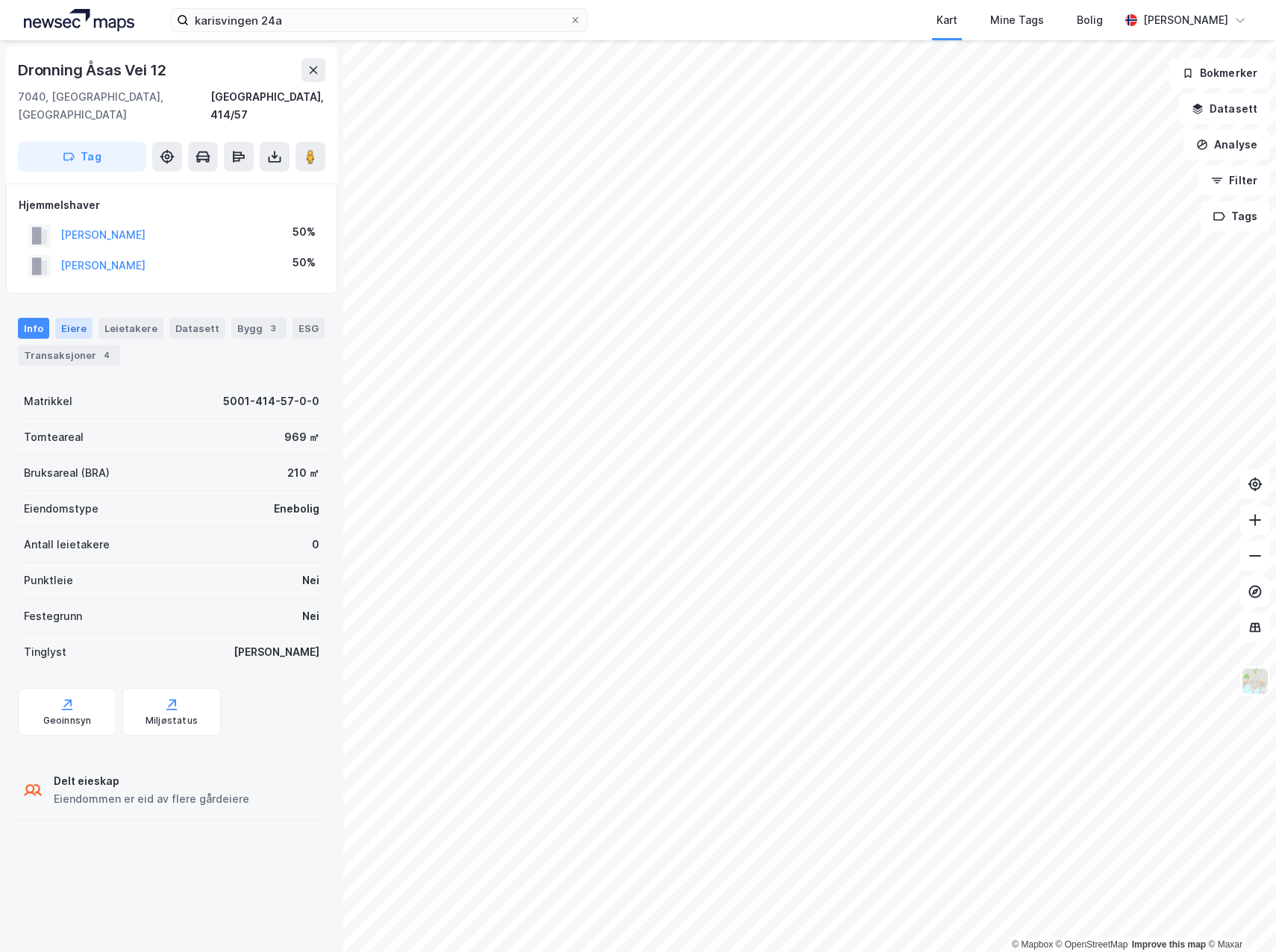
click at [68, 318] on div "Eiere" at bounding box center [73, 328] width 38 height 21
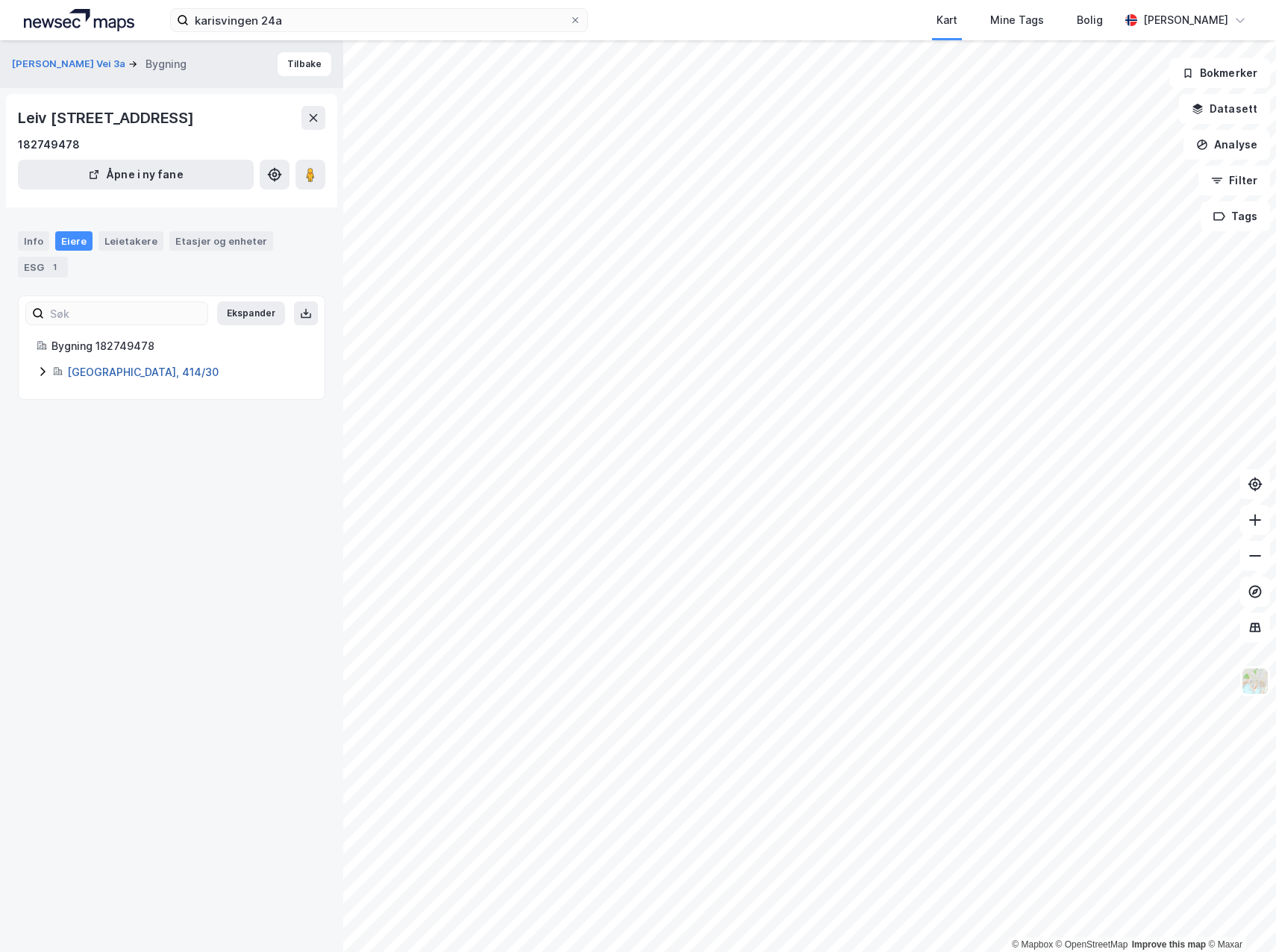
click at [125, 378] on link "[GEOGRAPHIC_DATA], 414/30" at bounding box center [142, 372] width 151 height 13
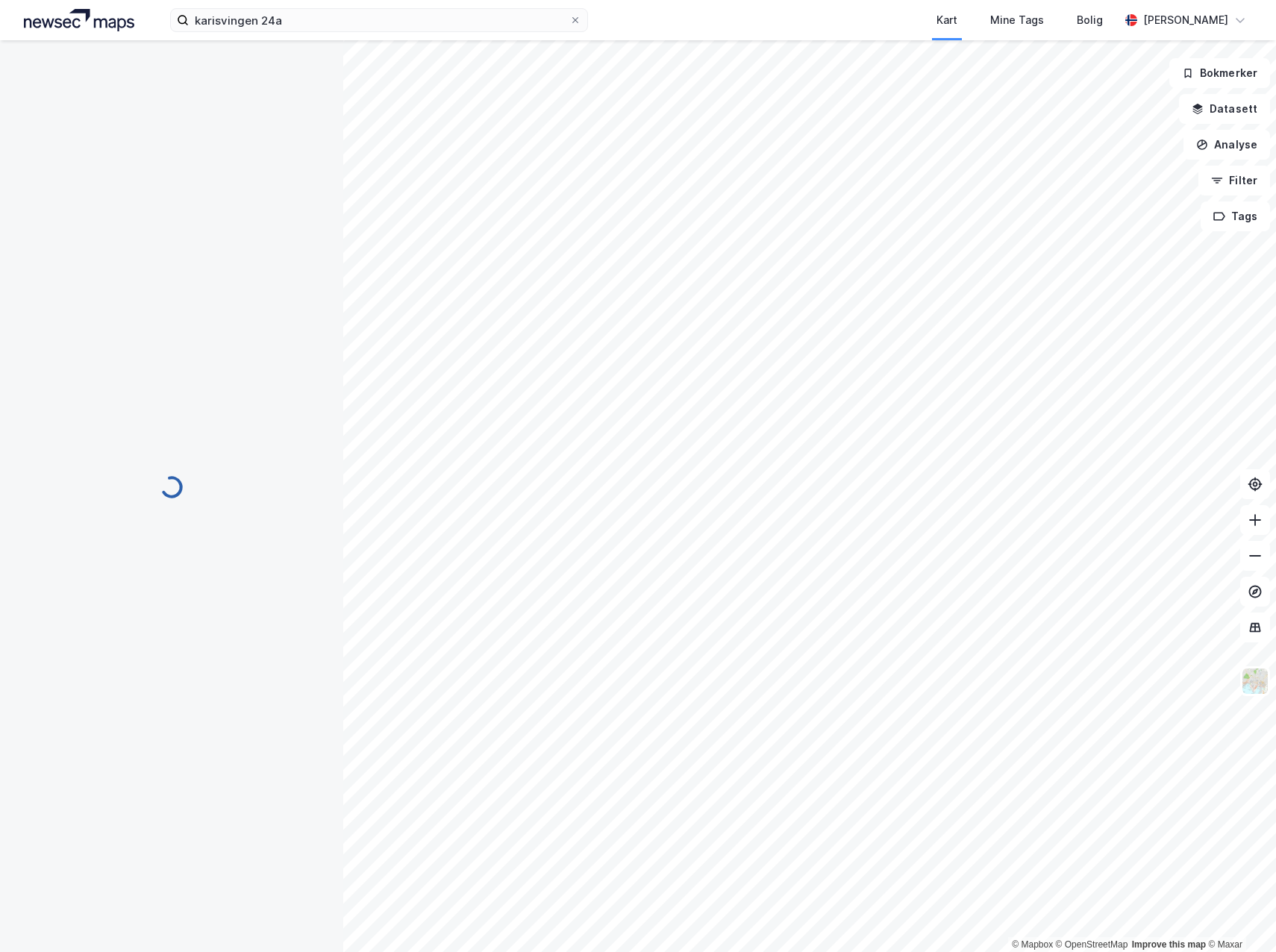
scroll to position [1, 0]
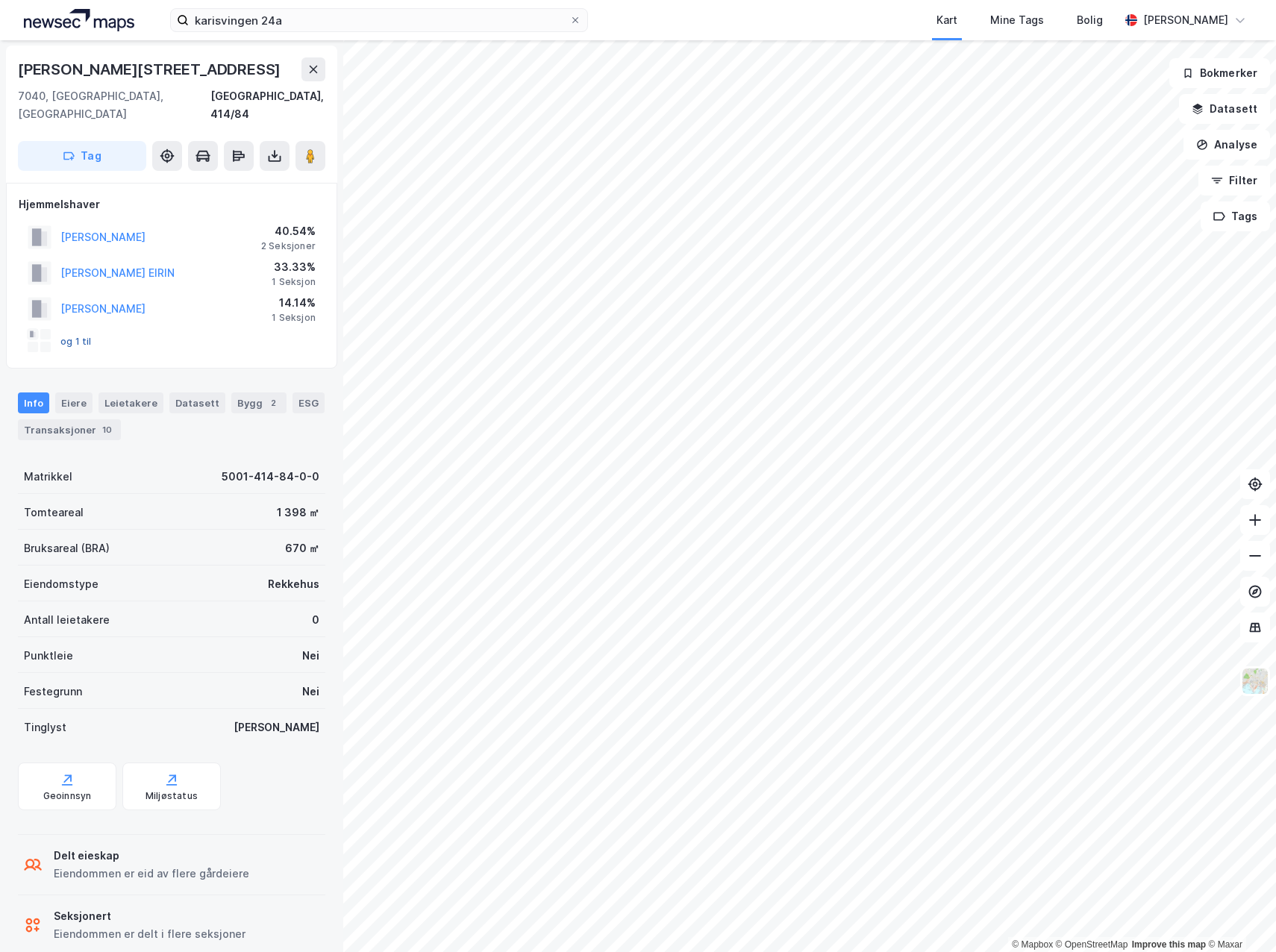
click at [0, 0] on button "og 1 til" at bounding box center [0, 0] width 0 height 0
